Goal: Information Seeking & Learning: Check status

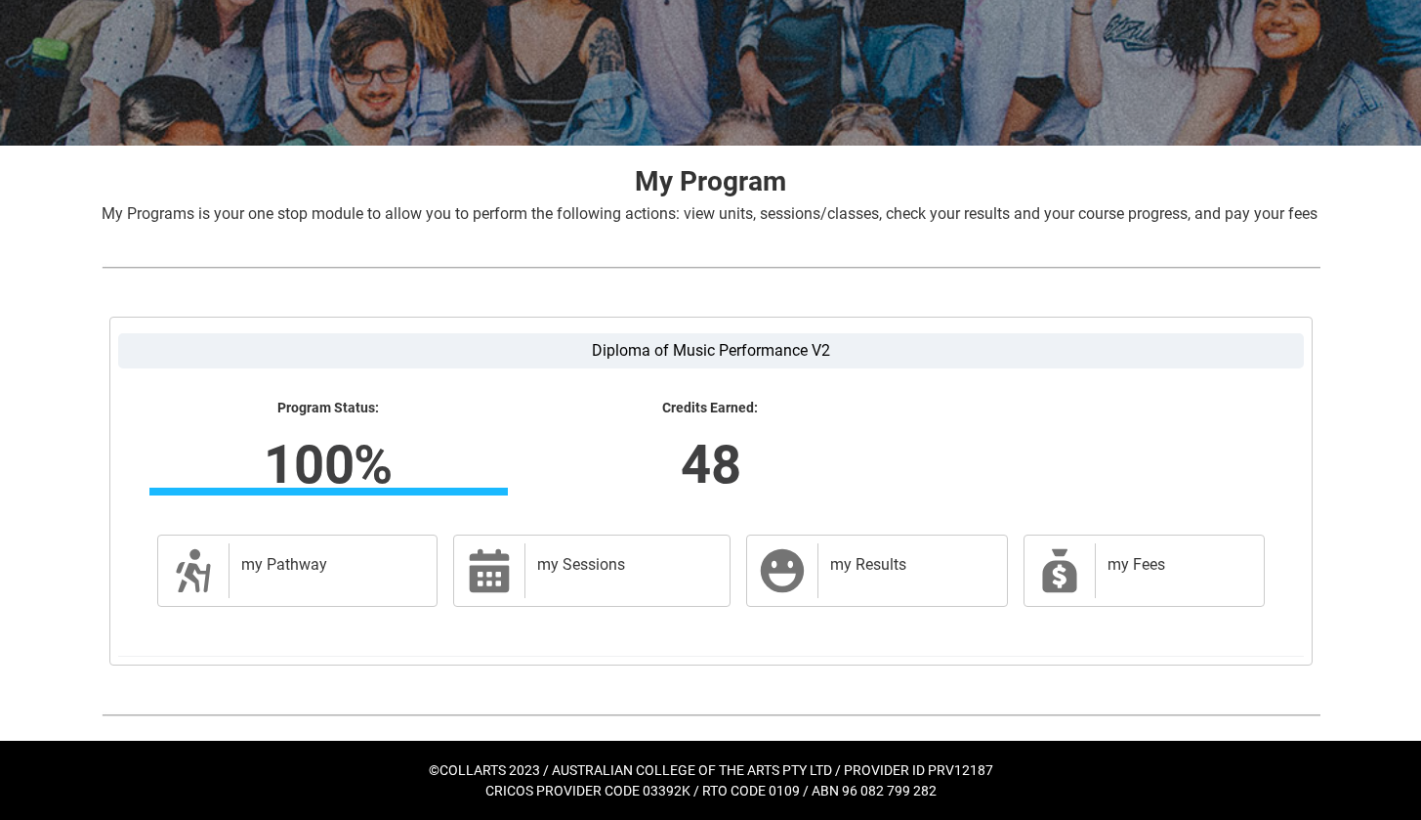
scroll to position [267, 0]
click at [883, 594] on div "my Results" at bounding box center [908, 570] width 181 height 55
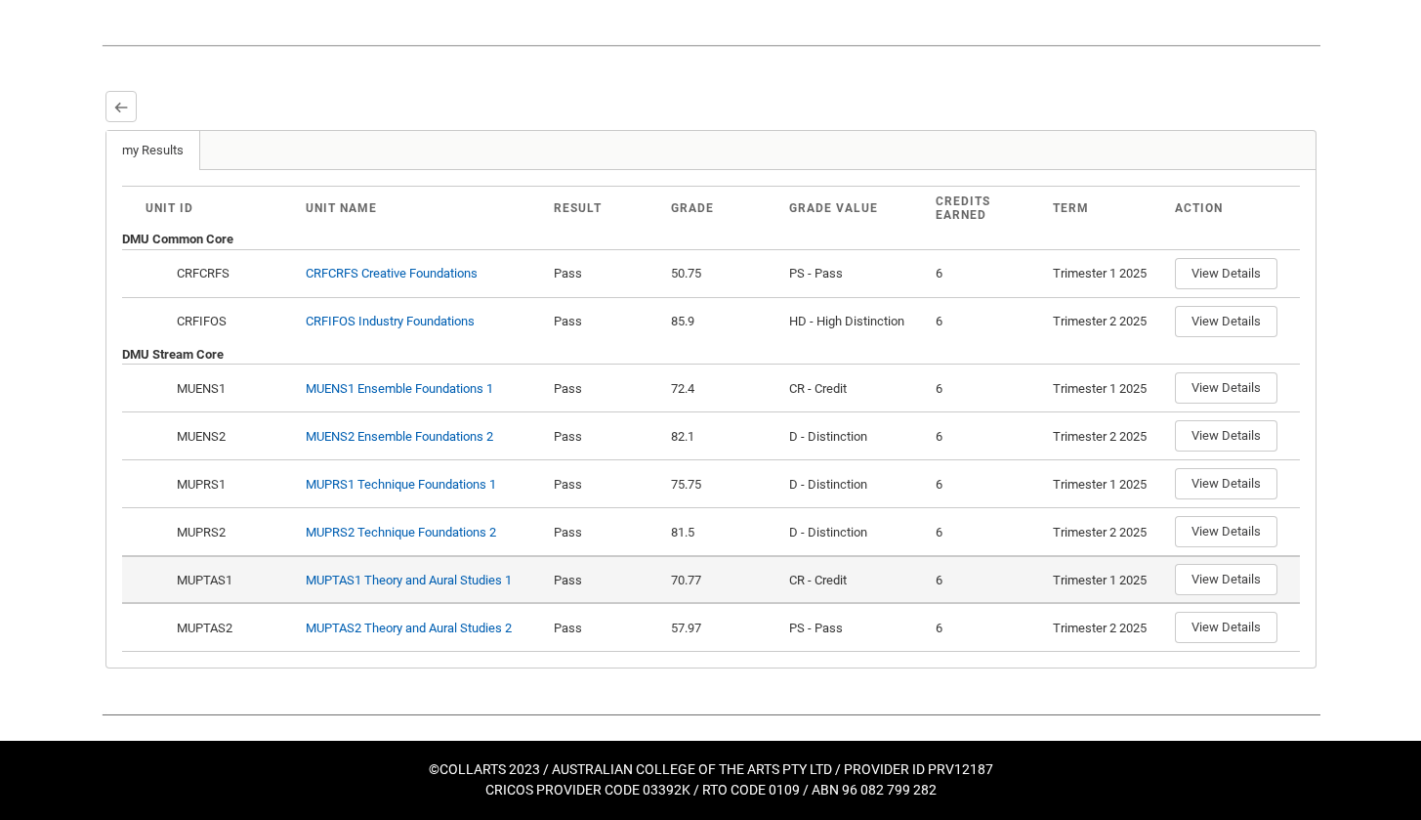
scroll to position [487, 0]
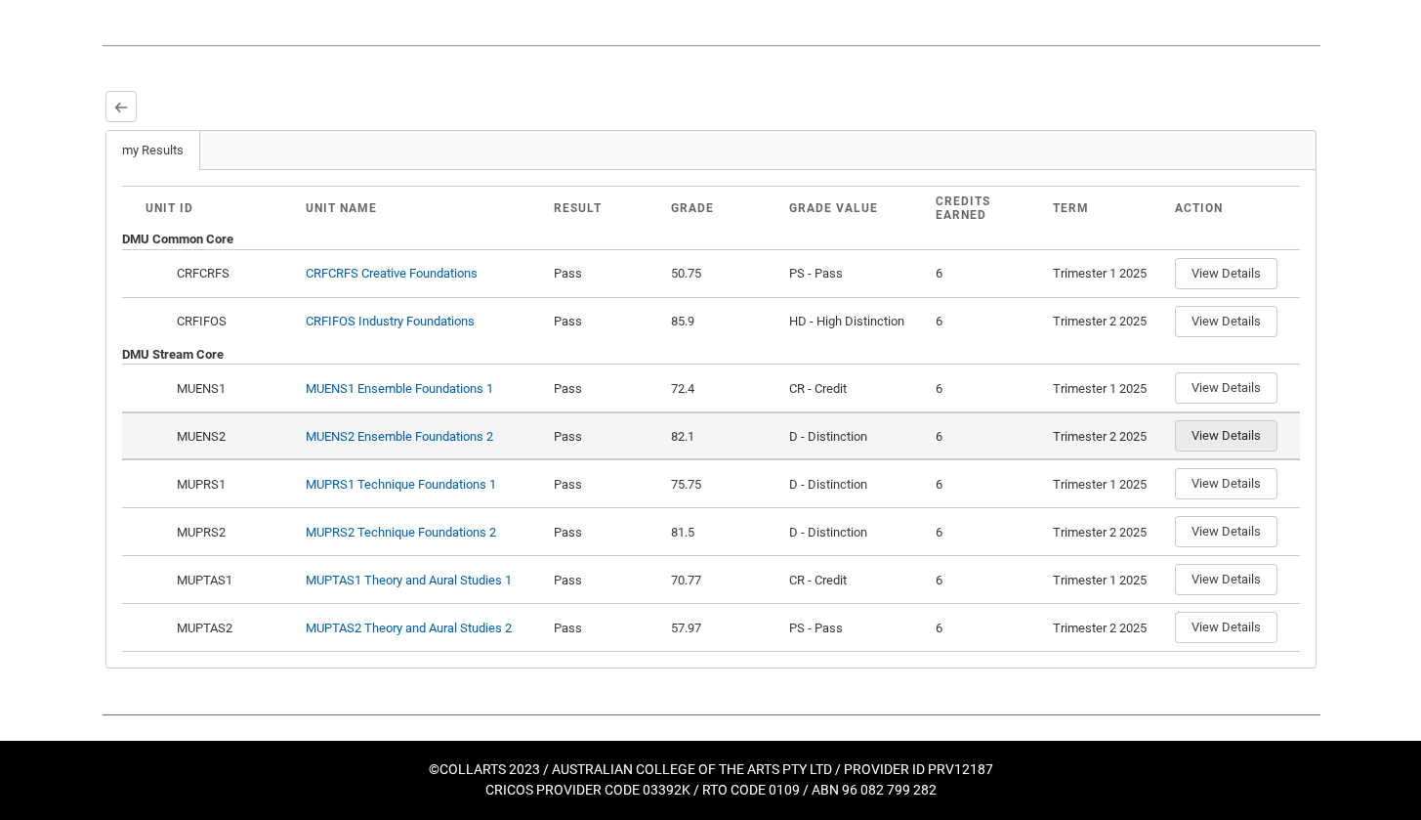
click at [1207, 435] on button "View Details" at bounding box center [1226, 435] width 103 height 31
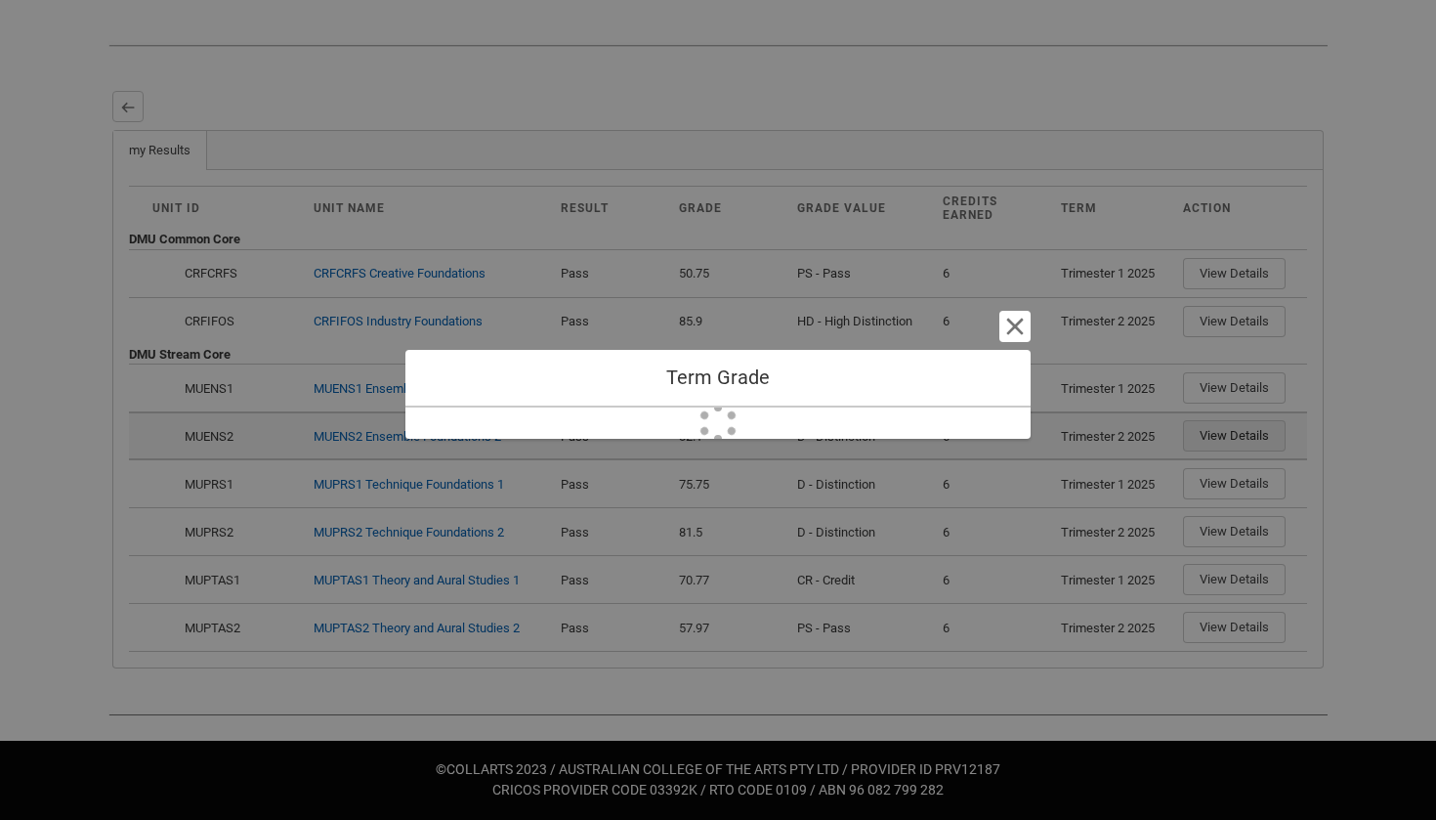
click at [1239, 438] on div "Term Grade Cancel and close Loading..." at bounding box center [718, 410] width 1436 height 820
click at [1021, 323] on button "Cancel and close" at bounding box center [1014, 326] width 31 height 31
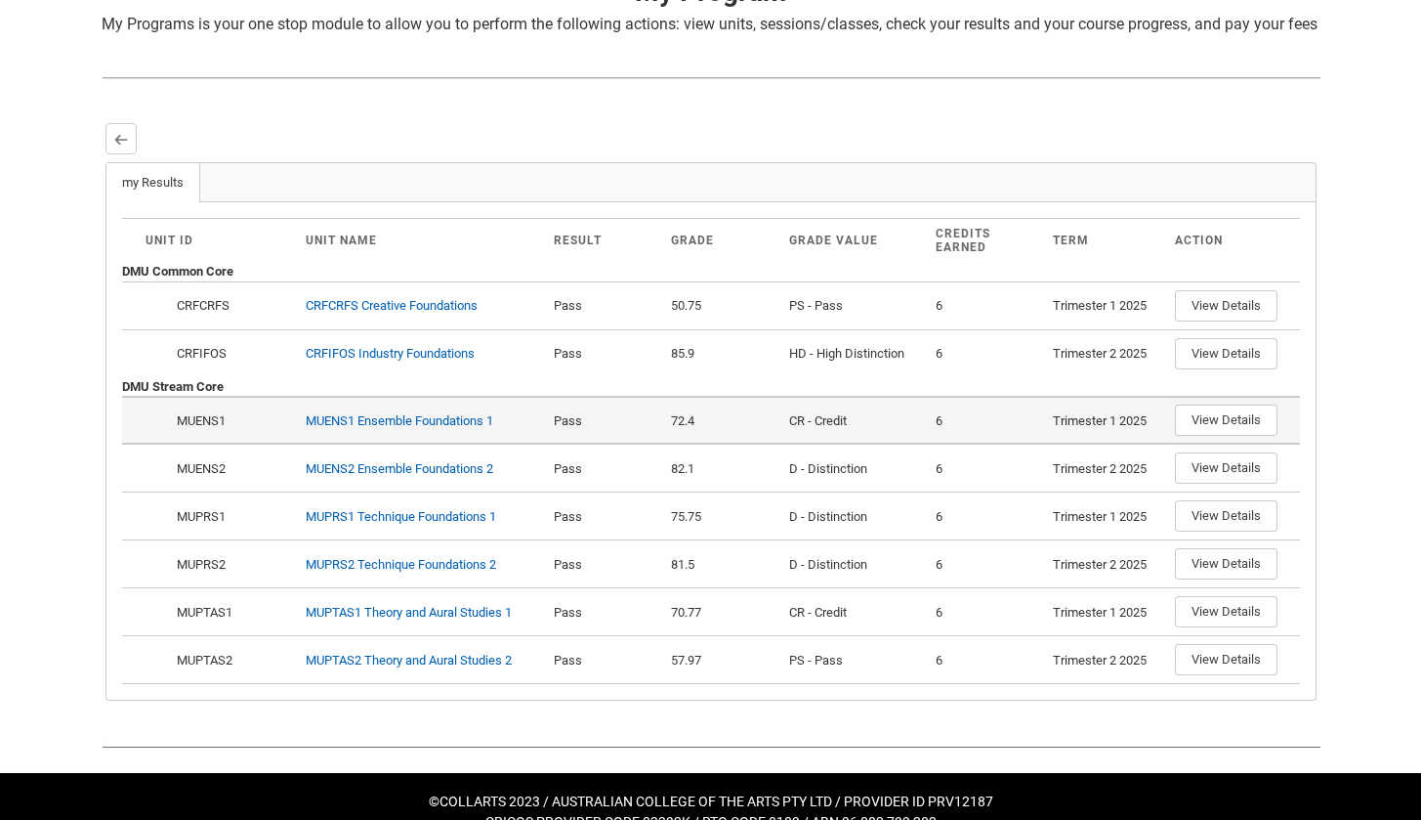
scroll to position [438, 0]
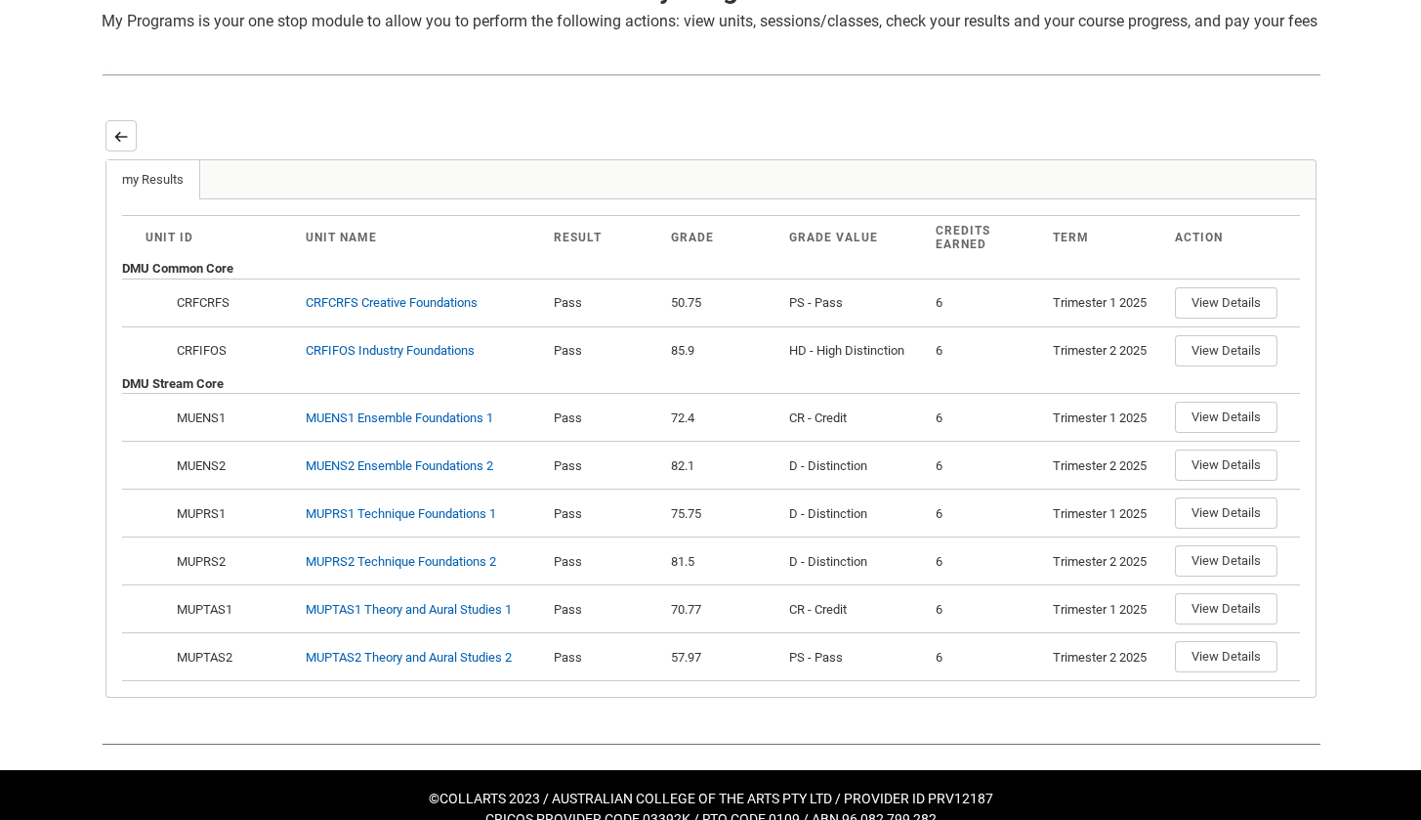
click at [125, 149] on button "Back" at bounding box center [121, 135] width 31 height 31
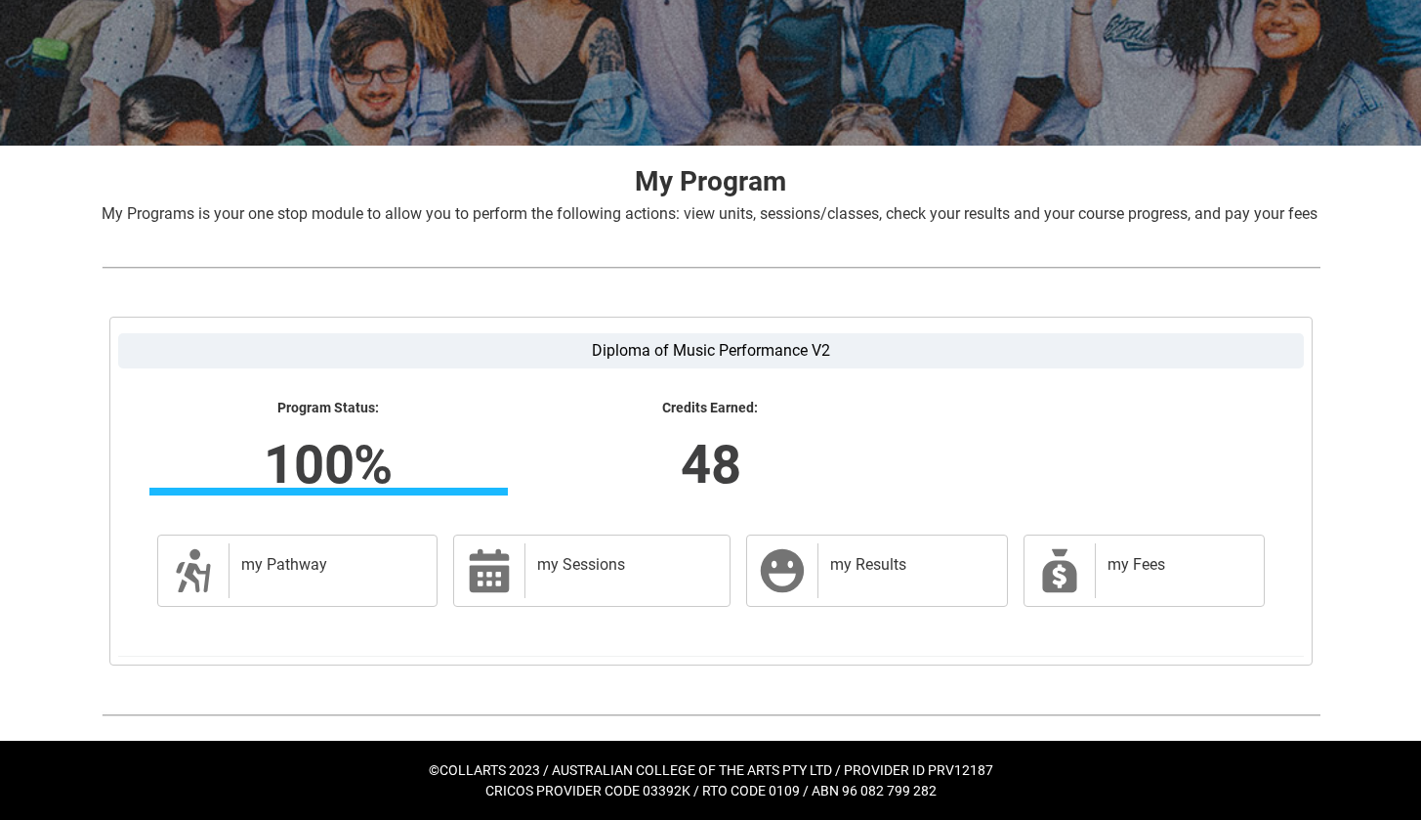
scroll to position [267, 0]
click at [334, 583] on div "my Pathway" at bounding box center [329, 570] width 201 height 55
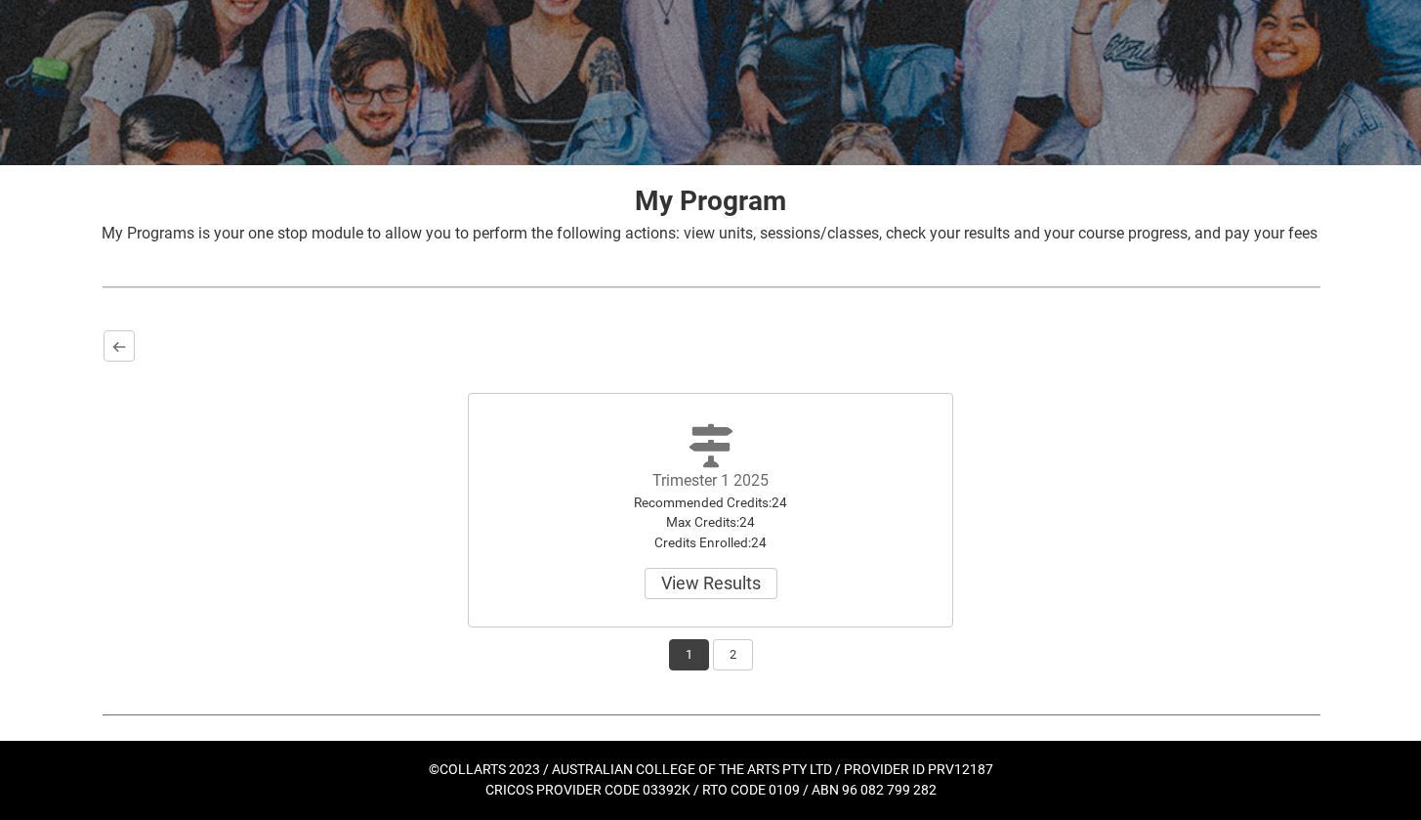
scroll to position [247, 0]
click at [743, 664] on button "2" at bounding box center [733, 654] width 40 height 31
click at [755, 593] on button "View Results" at bounding box center [711, 583] width 133 height 31
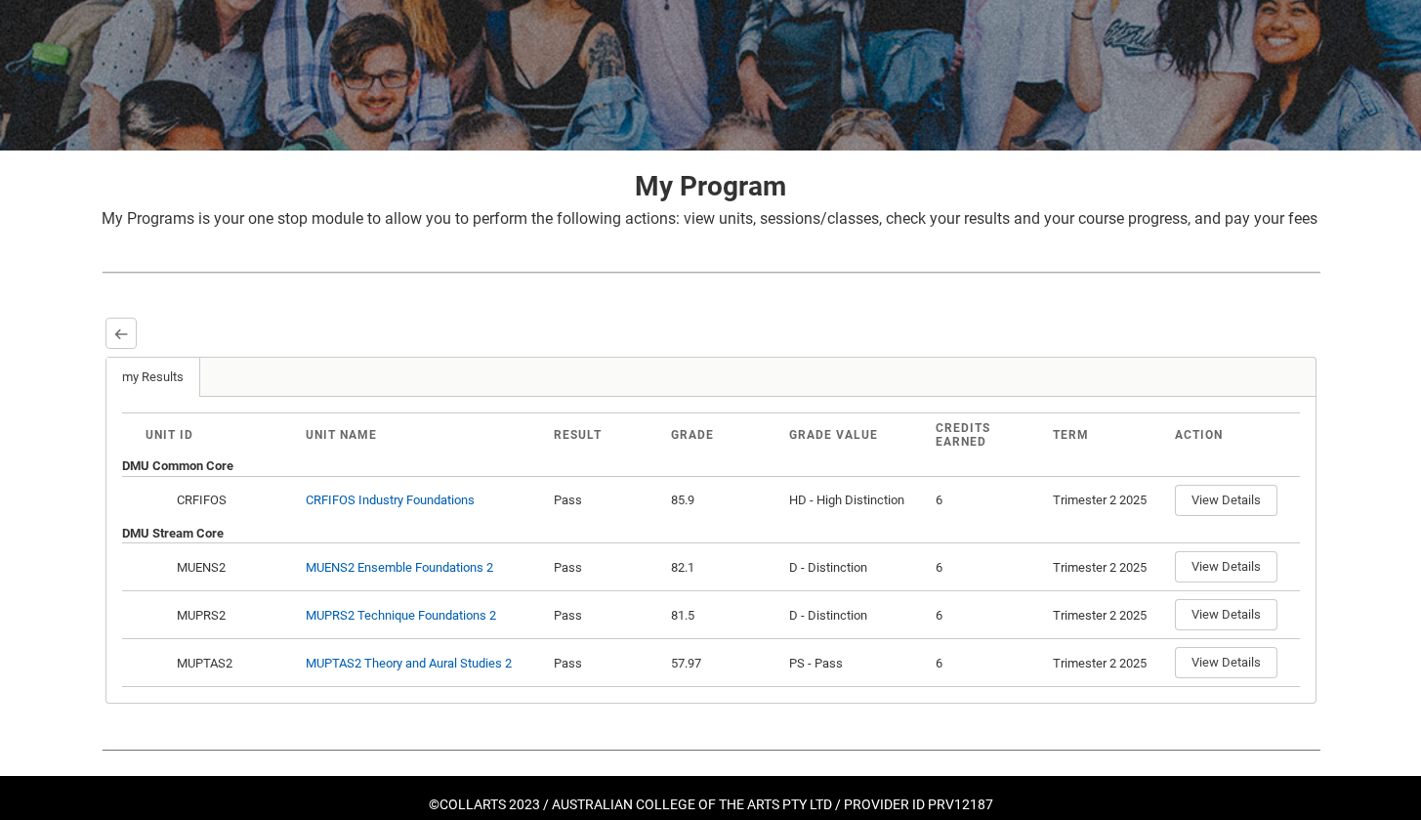
scroll to position [248, 0]
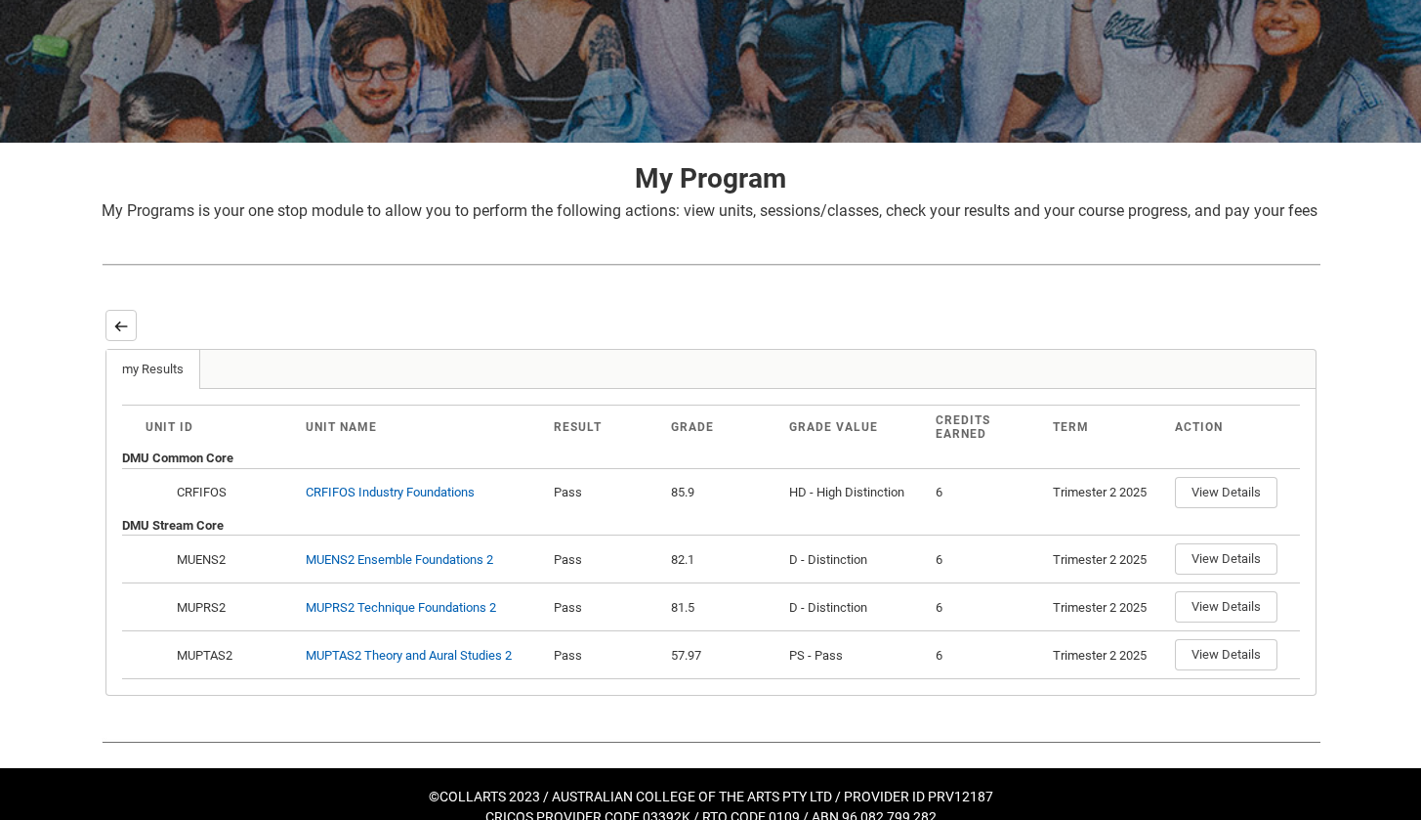
click at [113, 339] on button "Back" at bounding box center [121, 325] width 31 height 31
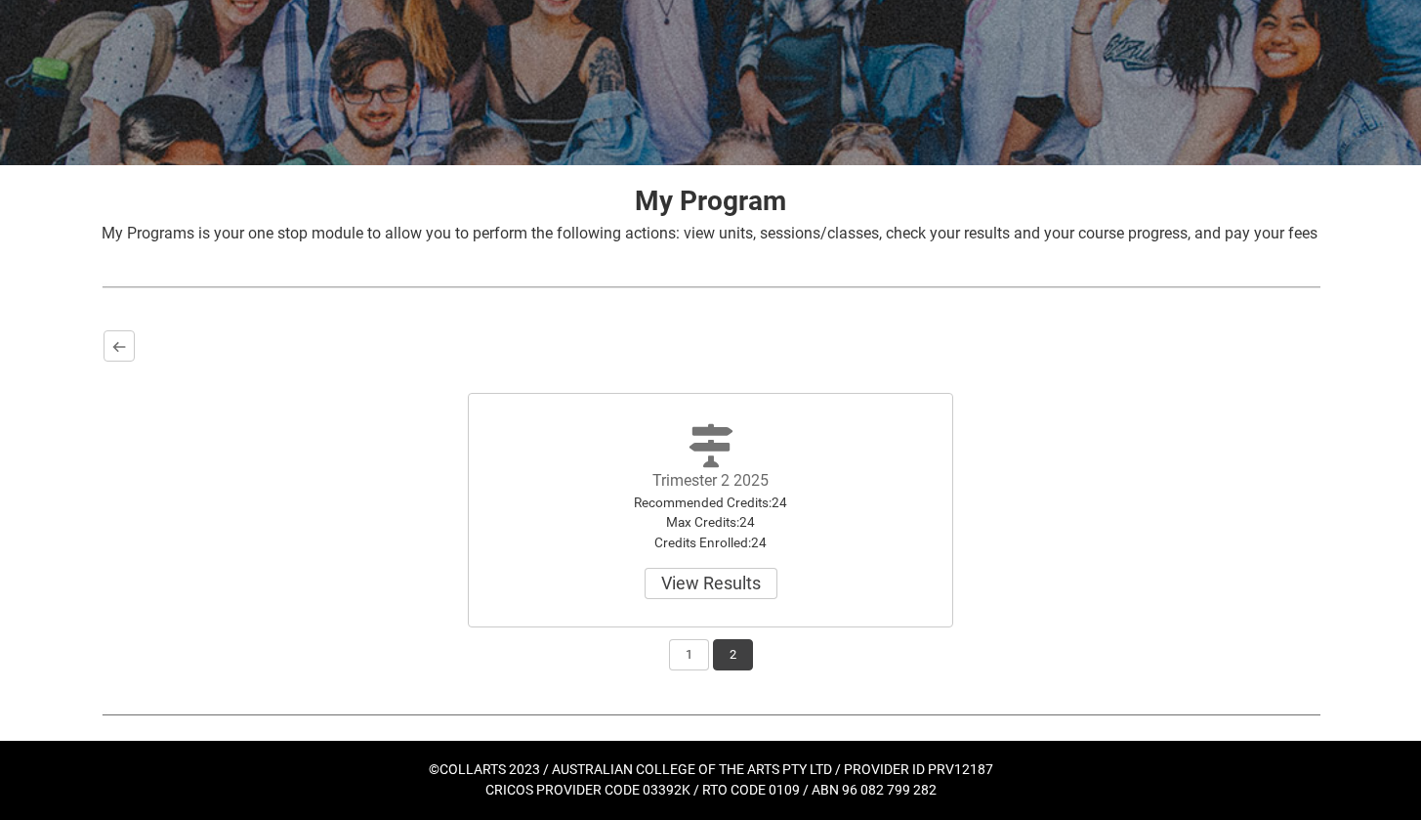
scroll to position [247, 0]
click at [120, 354] on lightning-primitive-icon "button" at bounding box center [119, 346] width 14 height 15
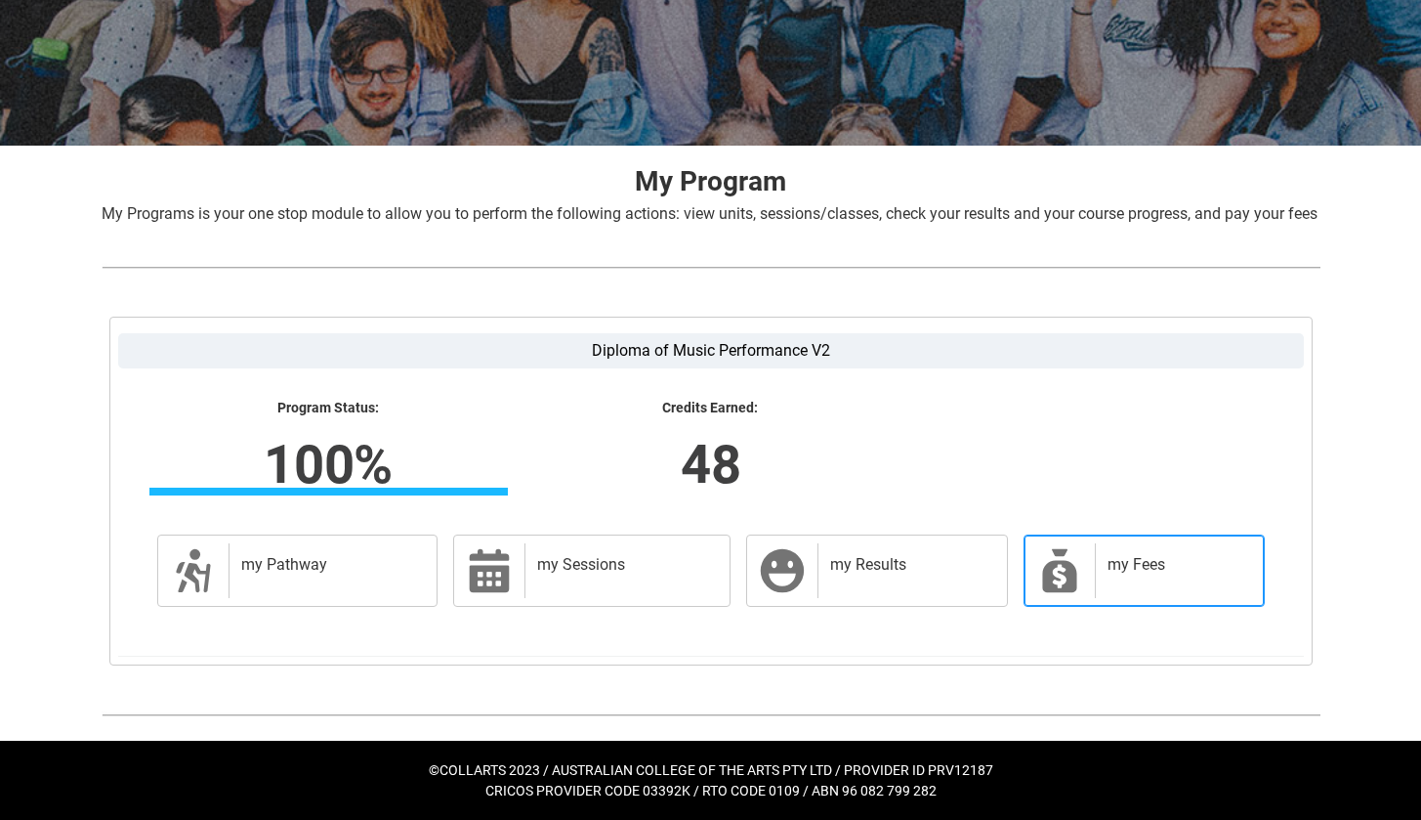
click at [1096, 594] on div "my Fees" at bounding box center [1175, 570] width 161 height 55
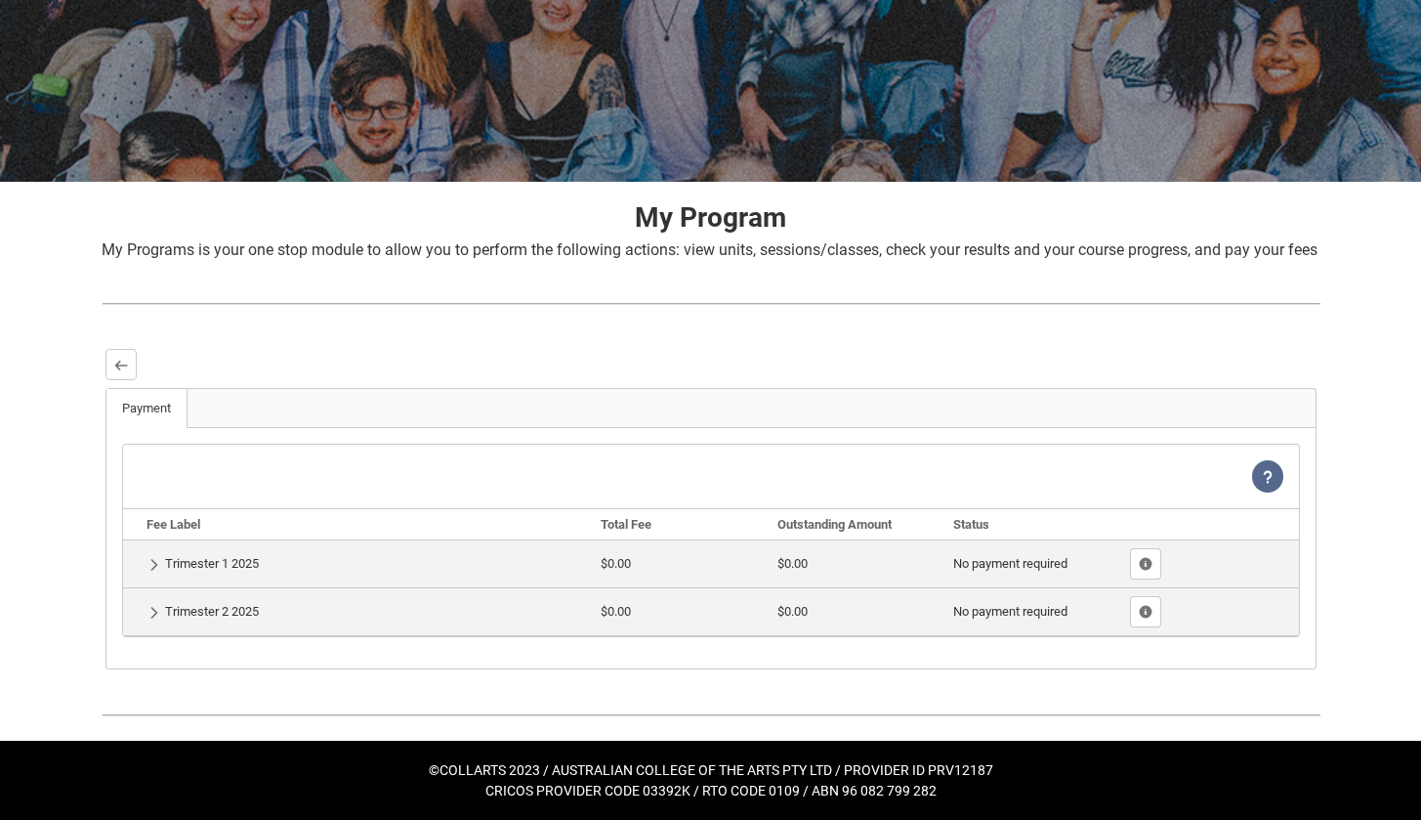
scroll to position [232, 0]
click at [135, 367] on button "Back" at bounding box center [121, 364] width 31 height 31
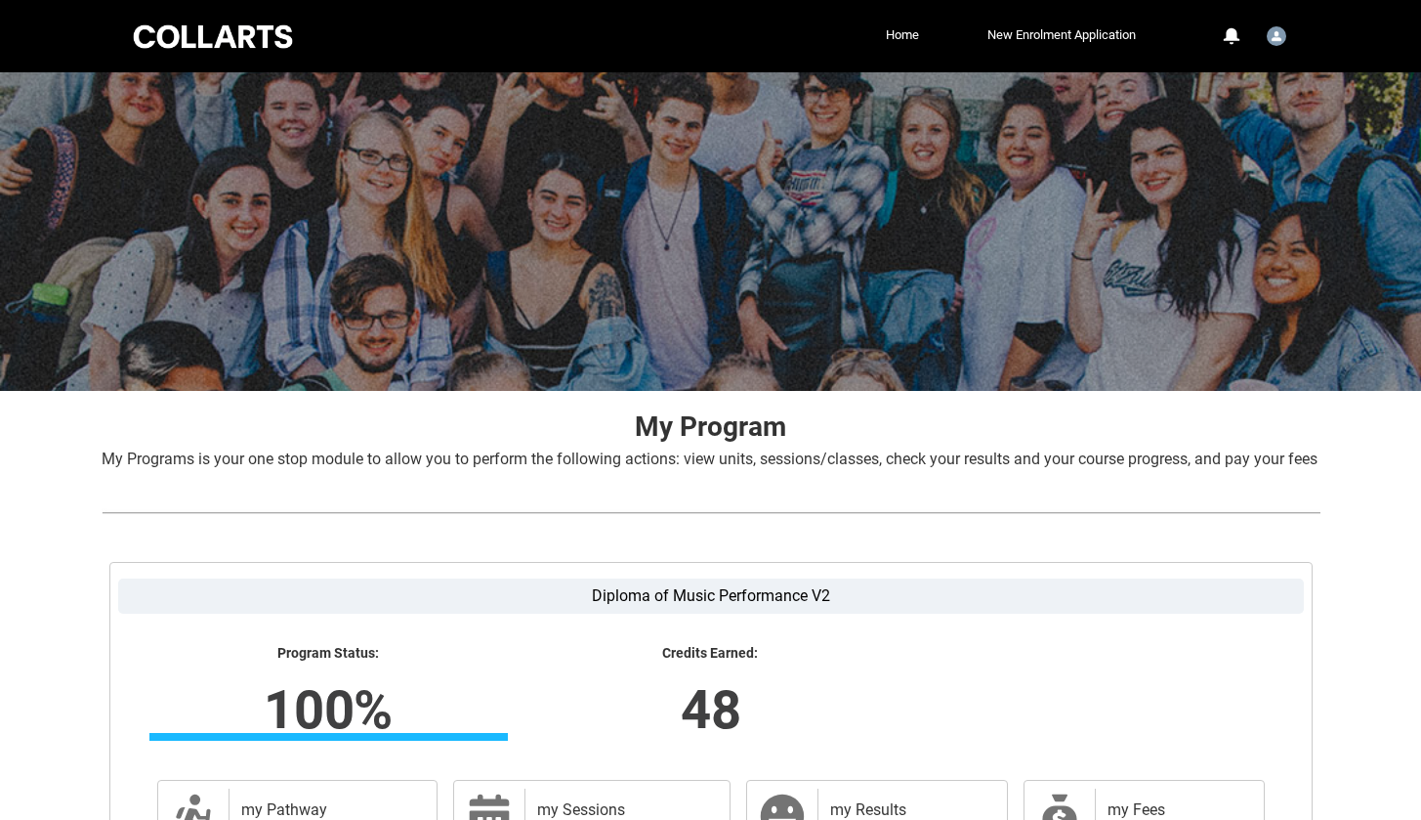
scroll to position [0, 0]
